Goal: Find contact information: Find contact information

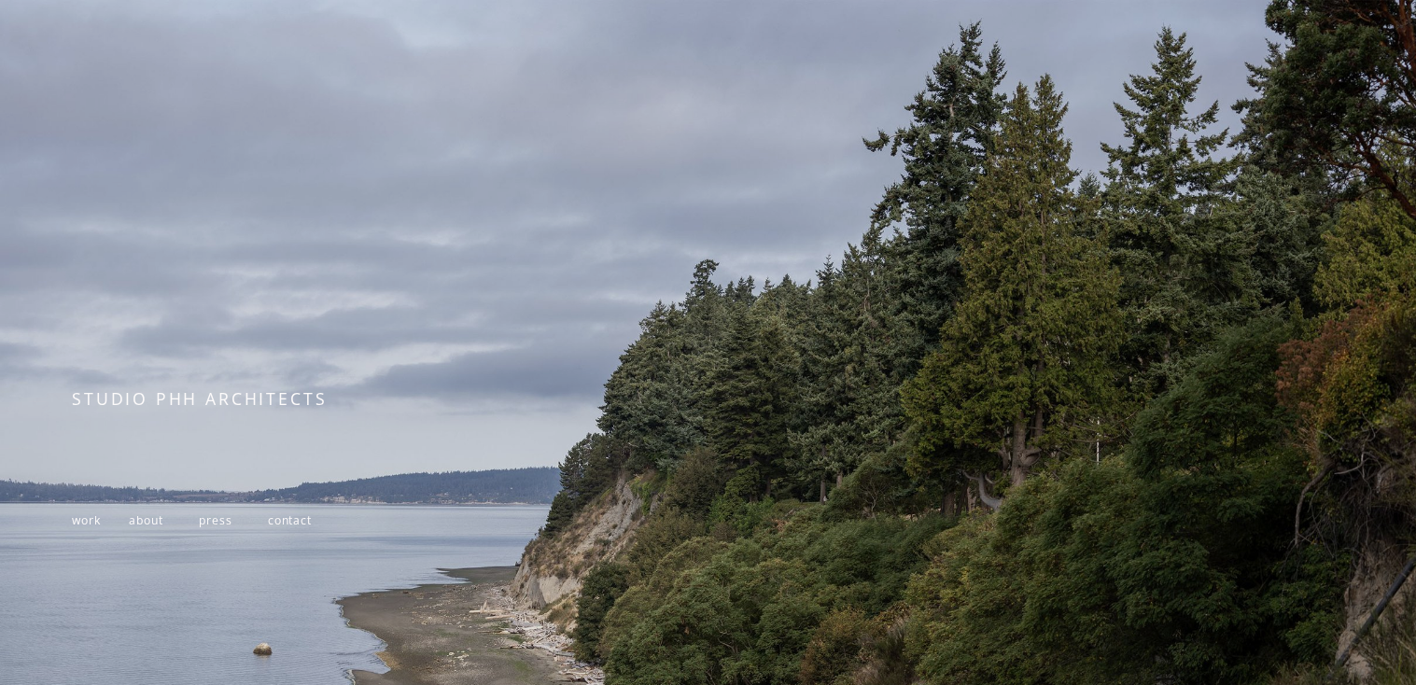
click at [300, 528] on span "contact" at bounding box center [290, 520] width 44 height 16
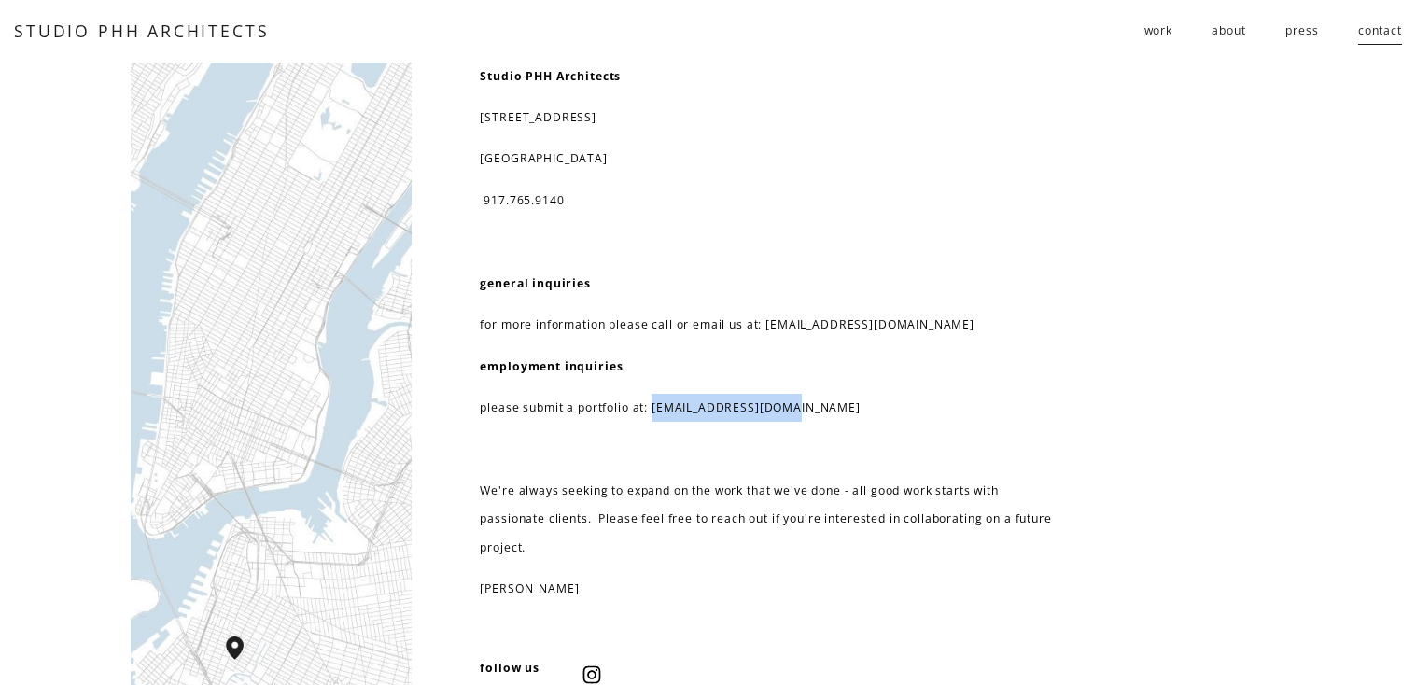
drag, startPoint x: 655, startPoint y: 406, endPoint x: 799, endPoint y: 417, distance: 144.2
click at [799, 417] on p "please submit a portfolio at: resume@studiophh.com" at bounding box center [766, 408] width 572 height 28
copy p "resume@studiophh.com"
click at [1153, 36] on span "work" at bounding box center [1158, 31] width 28 height 28
click at [1158, 30] on span "work" at bounding box center [1158, 31] width 28 height 28
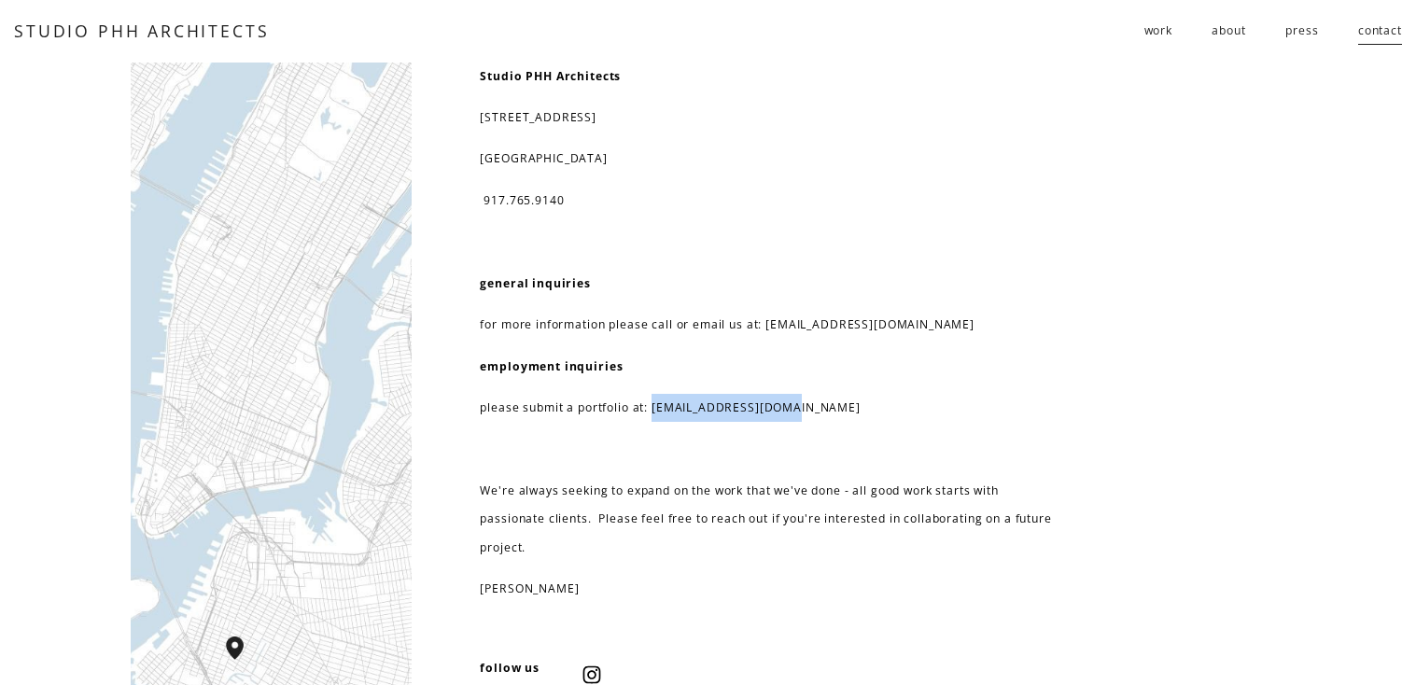
click at [132, 24] on link "STUDIO PHH ARCHITECTS" at bounding box center [141, 31] width 255 height 22
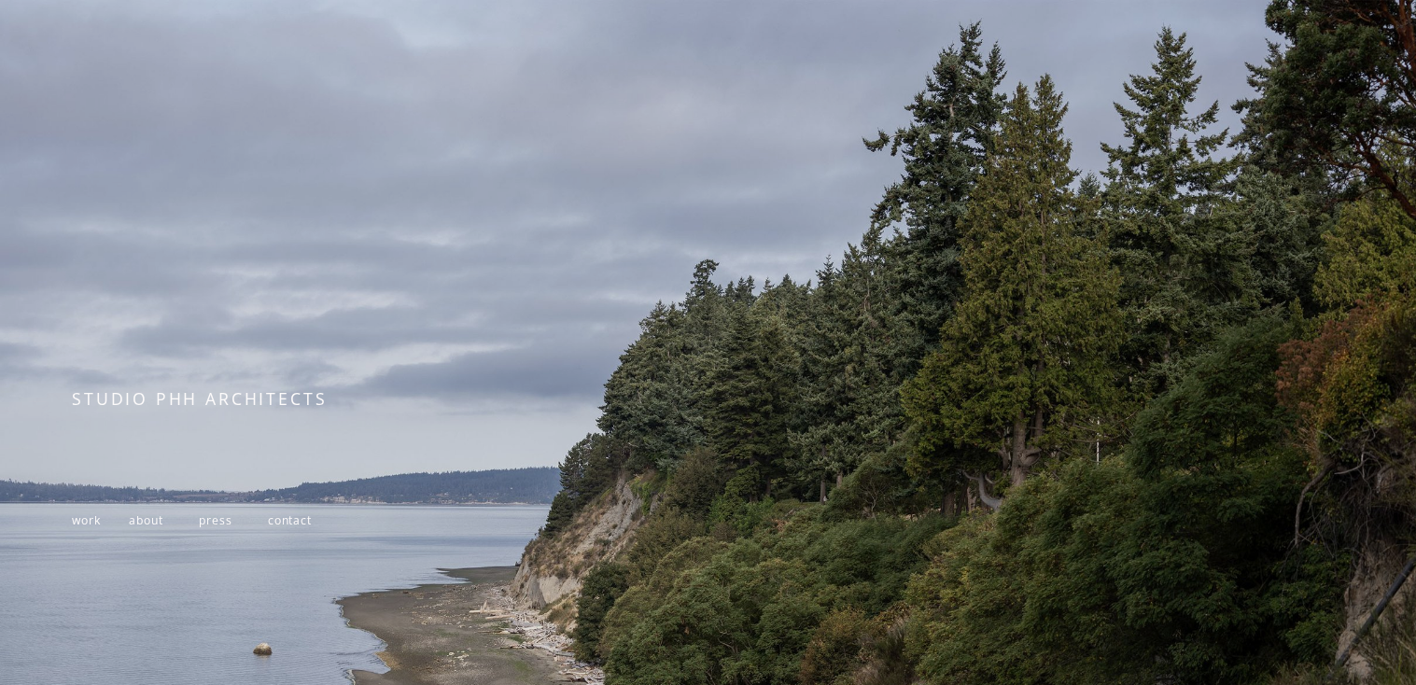
click at [92, 524] on span "work" at bounding box center [86, 520] width 28 height 16
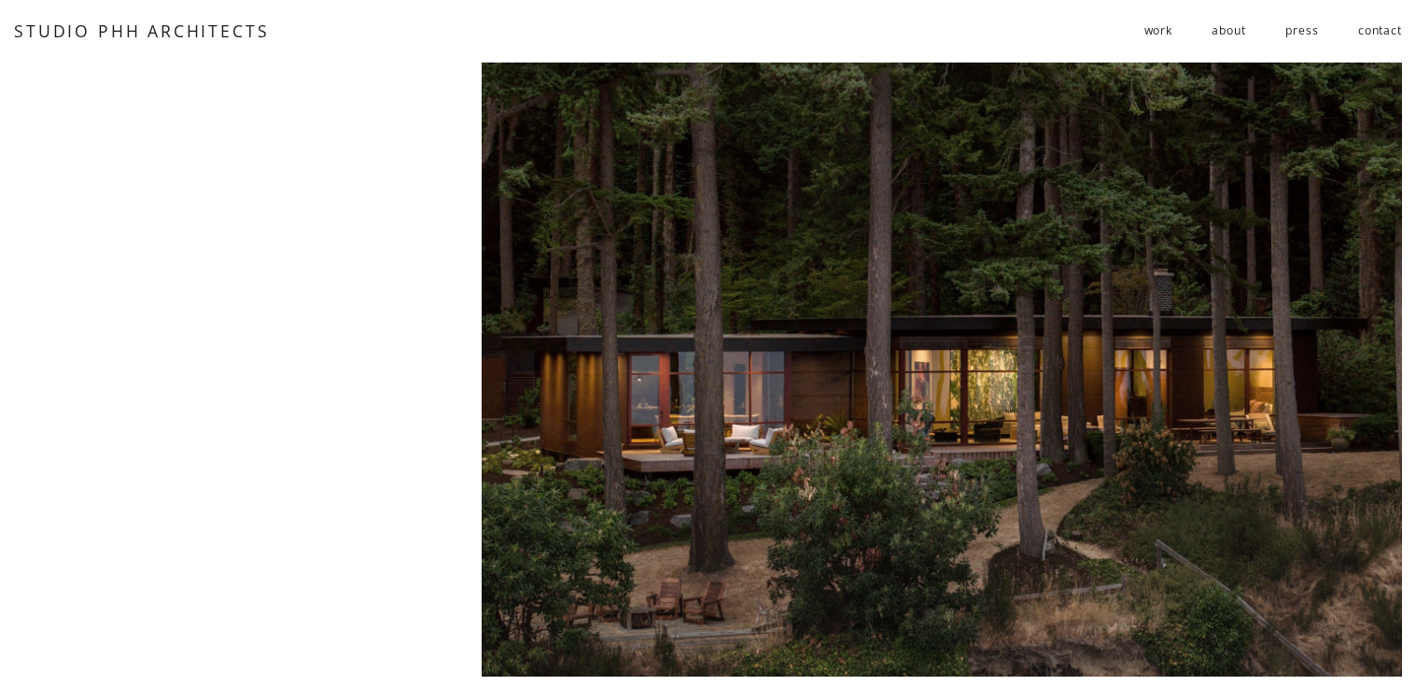
click at [1378, 21] on link "contact" at bounding box center [1380, 31] width 44 height 31
